Goal: Feedback & Contribution: Contribute content

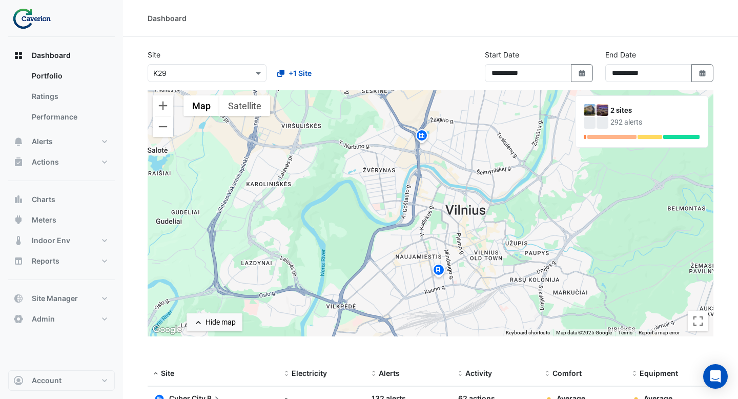
select select "***"
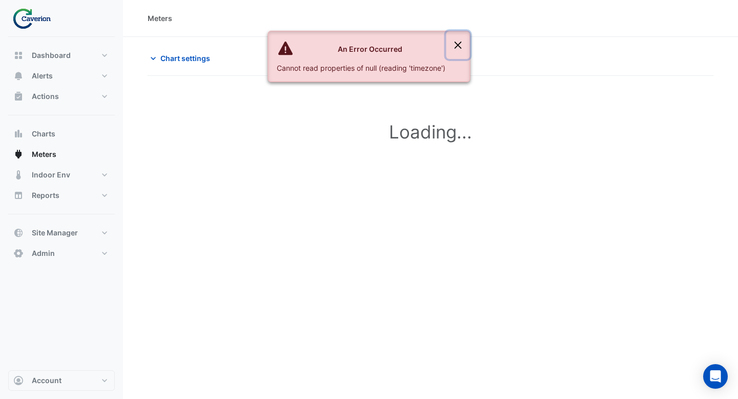
click at [455, 46] on button "Close" at bounding box center [458, 45] width 24 height 28
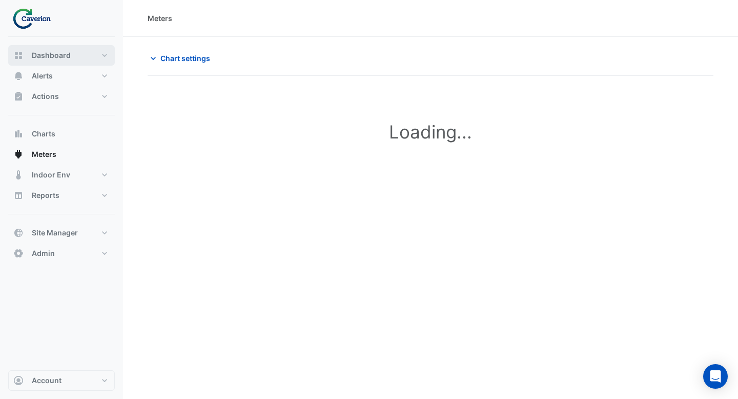
click at [79, 60] on button "Dashboard" at bounding box center [61, 55] width 107 height 21
select select "***"
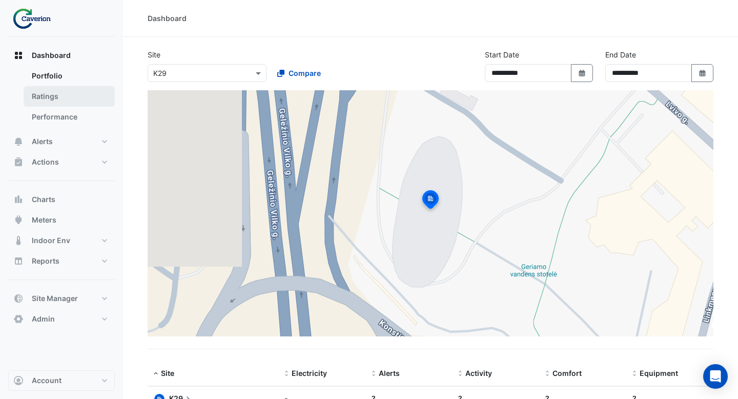
click at [80, 99] on link "Ratings" at bounding box center [69, 96] width 91 height 21
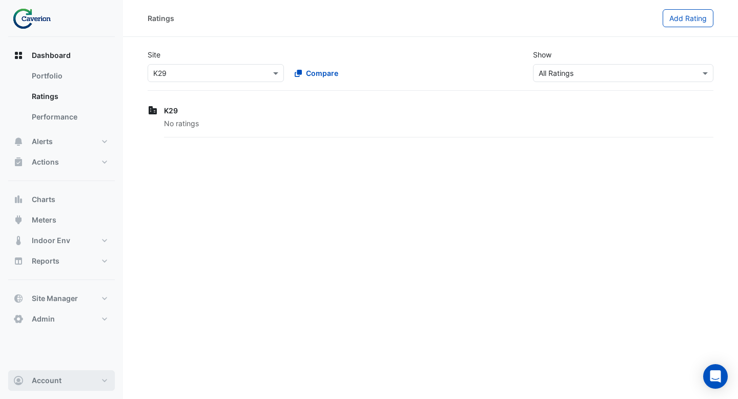
click at [44, 381] on span "Account" at bounding box center [47, 380] width 30 height 10
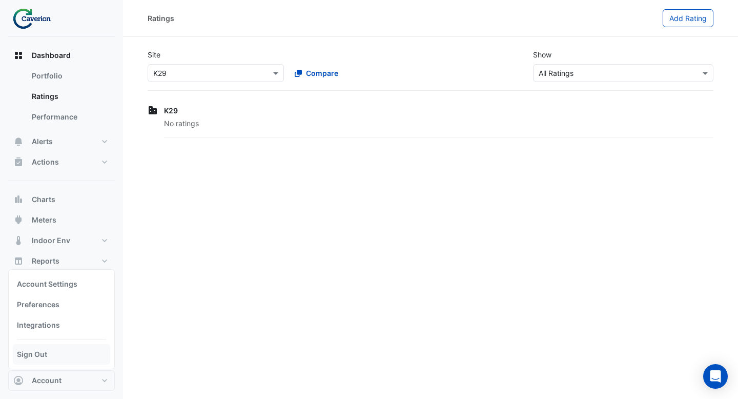
click at [47, 351] on link "Sign Out" at bounding box center [61, 354] width 97 height 21
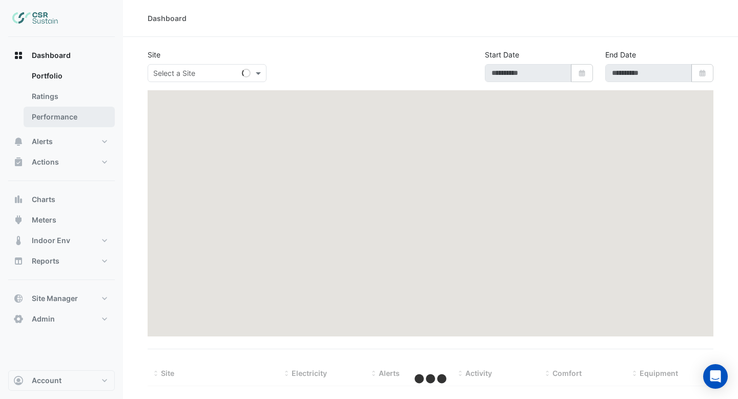
type input "**********"
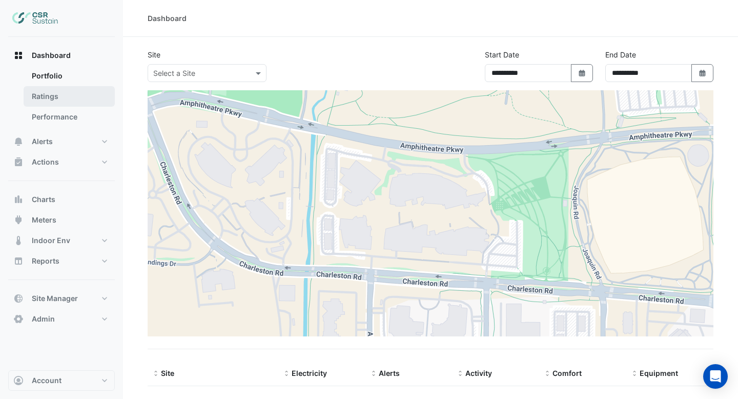
click at [58, 98] on link "Ratings" at bounding box center [69, 96] width 91 height 21
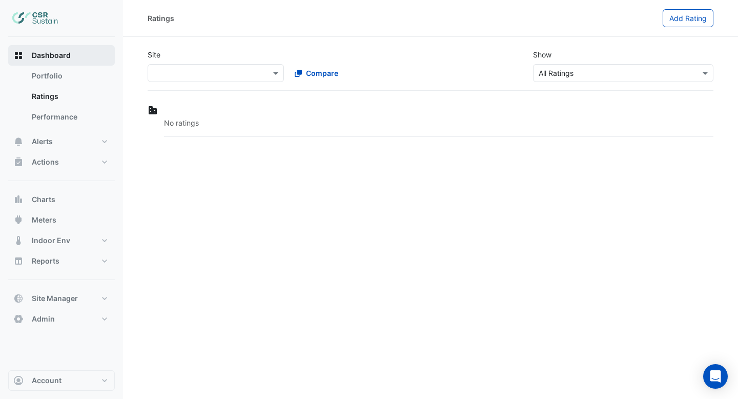
click at [44, 57] on span "Dashboard" at bounding box center [51, 55] width 39 height 10
click at [76, 77] on link "Portfolio" at bounding box center [69, 76] width 91 height 21
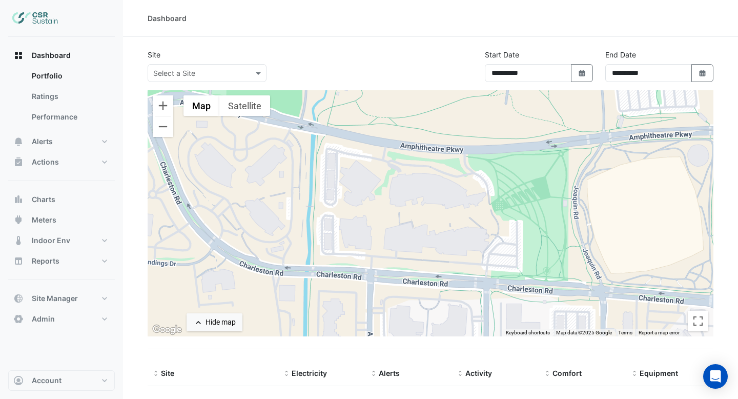
click at [230, 72] on input "text" at bounding box center [196, 73] width 87 height 11
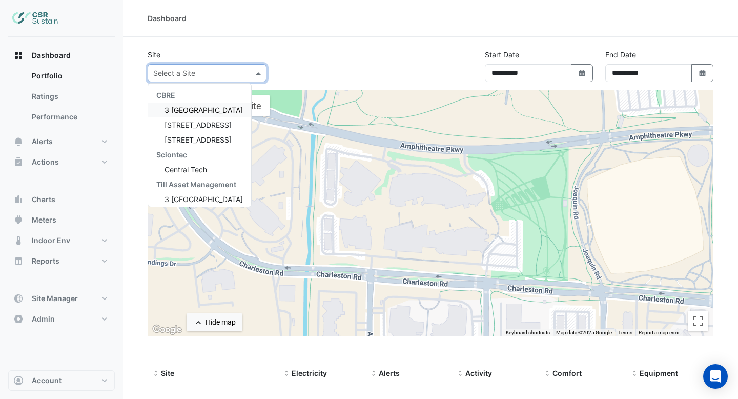
click at [216, 108] on span "3 St. Paul's Place" at bounding box center [204, 110] width 78 height 9
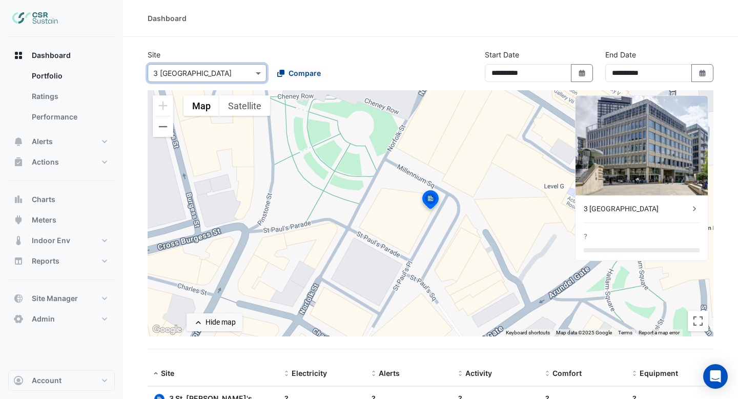
click at [293, 77] on span "Compare" at bounding box center [305, 73] width 32 height 11
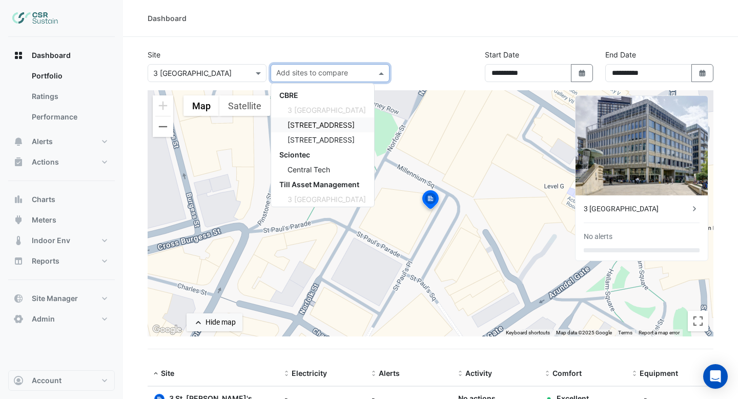
click at [307, 127] on span "5 Exchange Quay" at bounding box center [321, 124] width 67 height 9
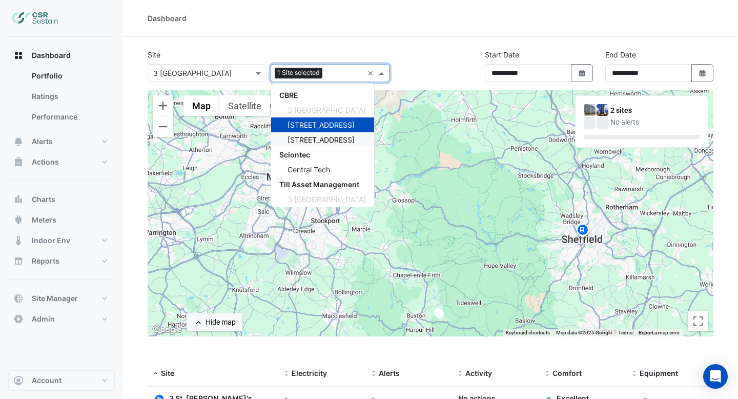
click at [322, 135] on span "8 Exchange Quay" at bounding box center [321, 139] width 67 height 9
click at [322, 167] on span "Central Tech" at bounding box center [309, 169] width 43 height 9
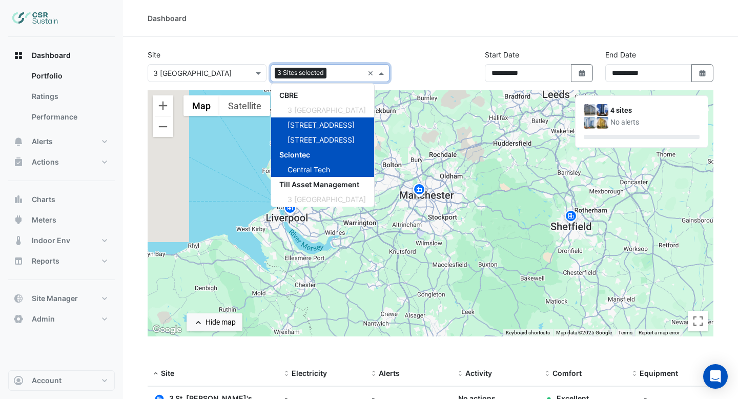
click at [369, 54] on div "Site × 3 St. Paul's Place 3 Sites selected × CBRE 3 St. Paul's Place 5 Exchange…" at bounding box center [268, 65] width 254 height 33
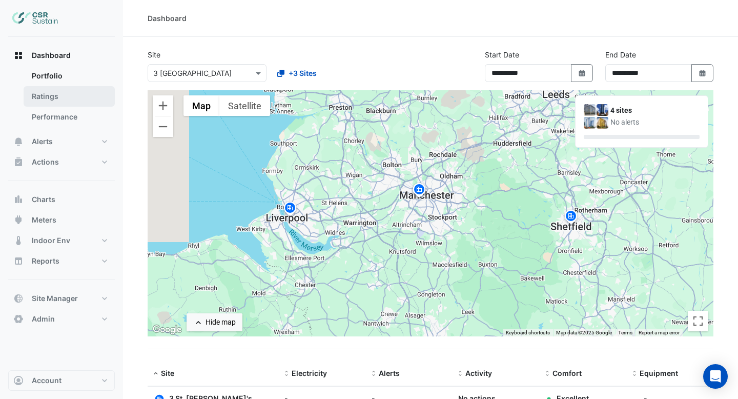
click at [71, 101] on link "Ratings" at bounding box center [69, 96] width 91 height 21
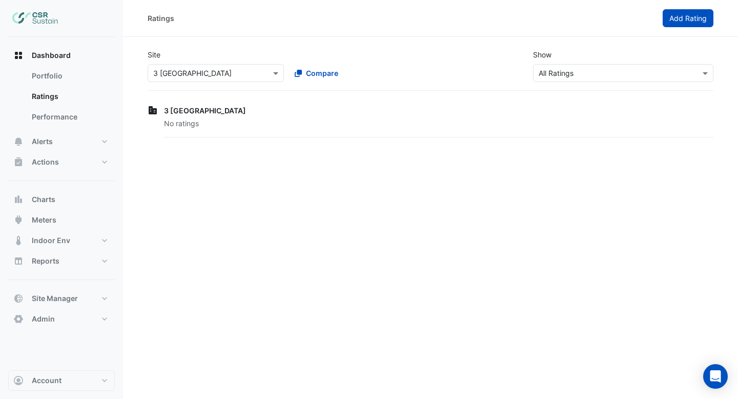
click at [677, 25] on button "Add Rating" at bounding box center [688, 18] width 51 height 18
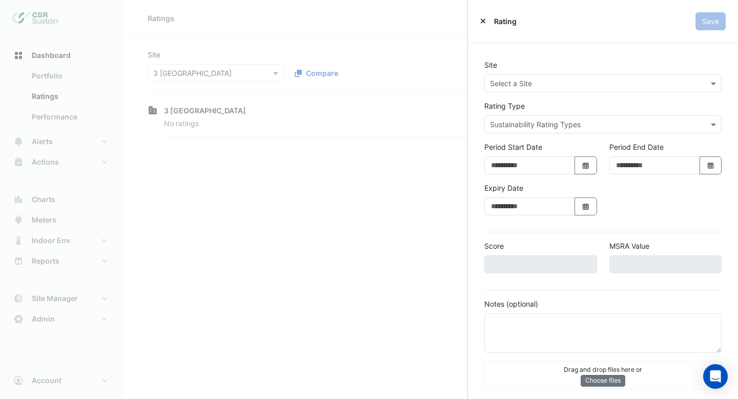
click at [668, 85] on input "text" at bounding box center [593, 83] width 206 height 11
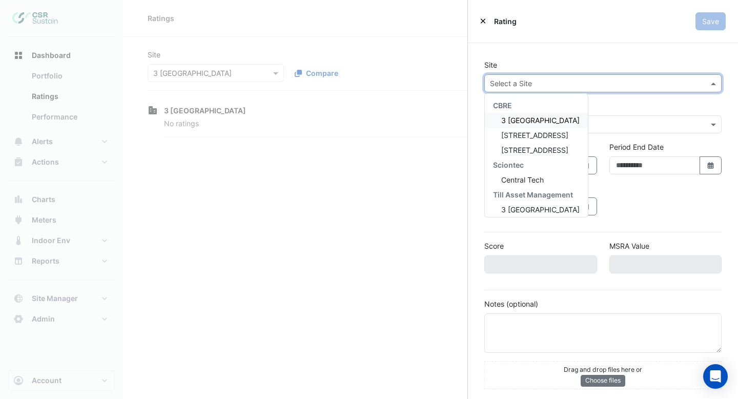
click at [630, 112] on div "Rating Type Sustainability Rating Types" at bounding box center [603, 116] width 250 height 33
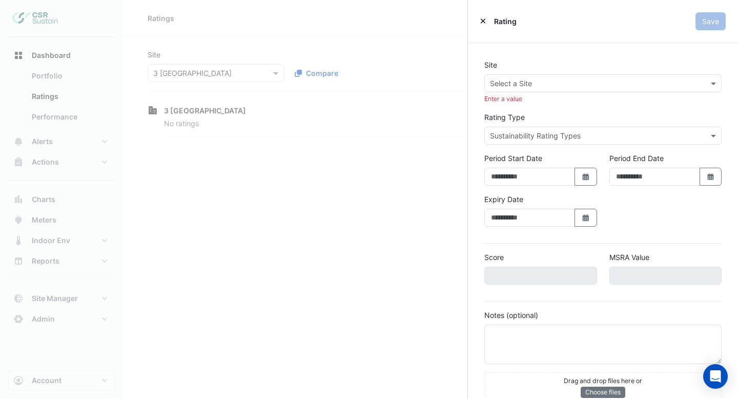
click at [625, 135] on input "text" at bounding box center [593, 136] width 206 height 11
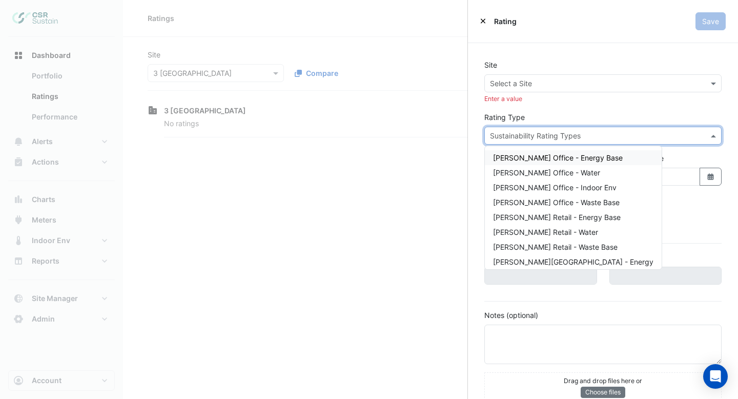
click at [594, 116] on div "Rating Type Sustainability Rating Types NABERS Office - Energy Base NABERS Offi…" at bounding box center [603, 128] width 250 height 33
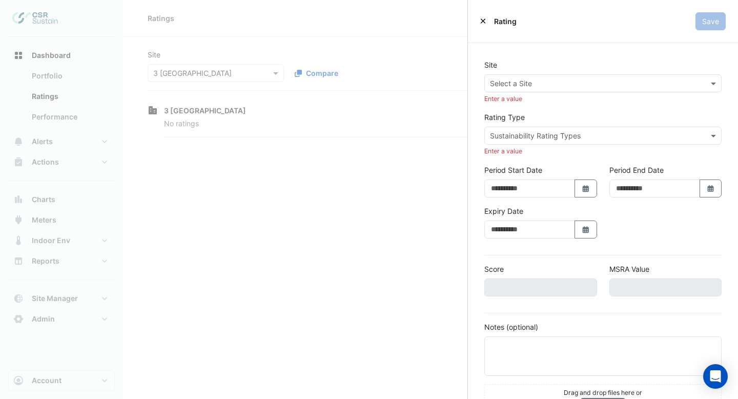
scroll to position [29, 0]
